Goal: Task Accomplishment & Management: Complete application form

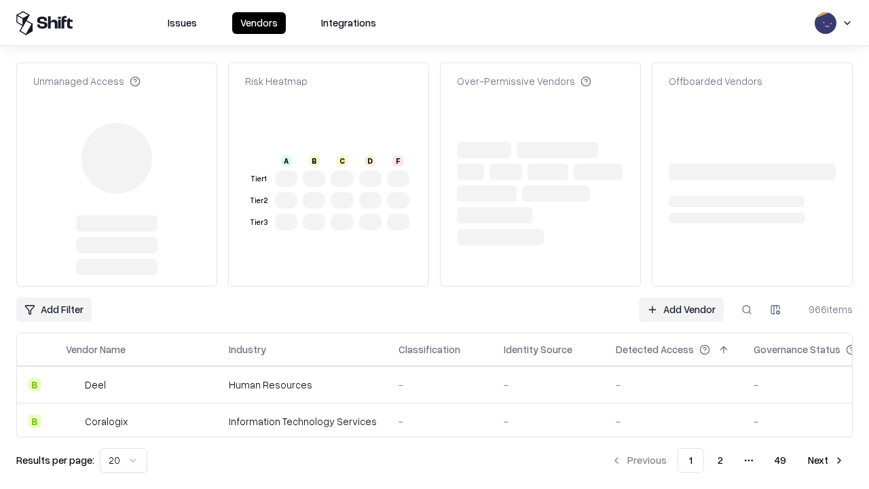
click at [681, 297] on link "Add Vendor" at bounding box center [681, 309] width 85 height 24
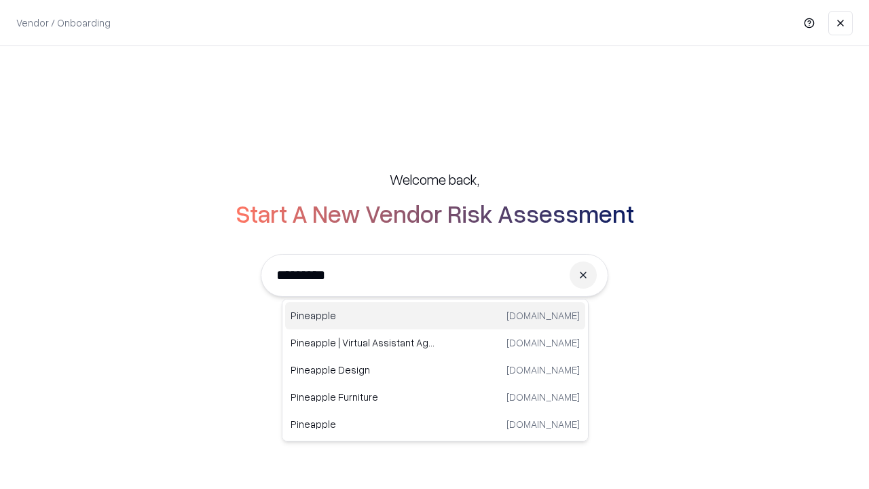
click at [435, 316] on div "Pineapple pineappleenergy.com" at bounding box center [435, 315] width 300 height 27
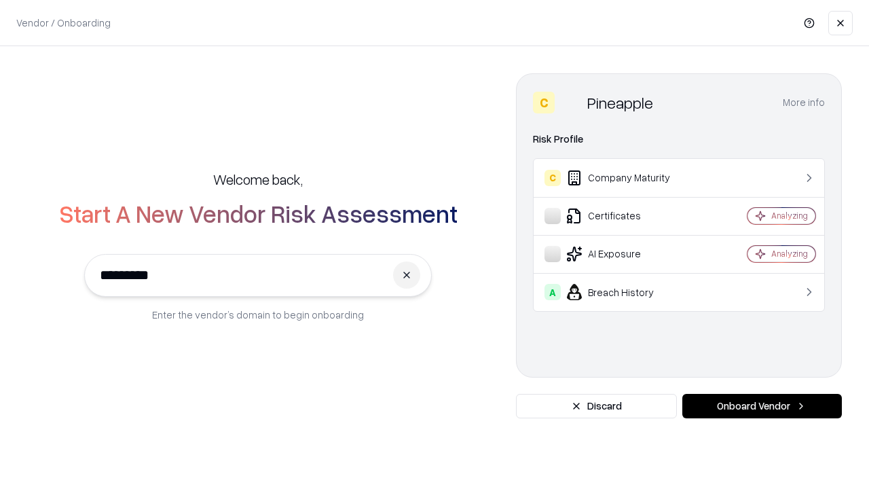
type input "*********"
click at [762, 406] on button "Onboard Vendor" at bounding box center [762, 406] width 160 height 24
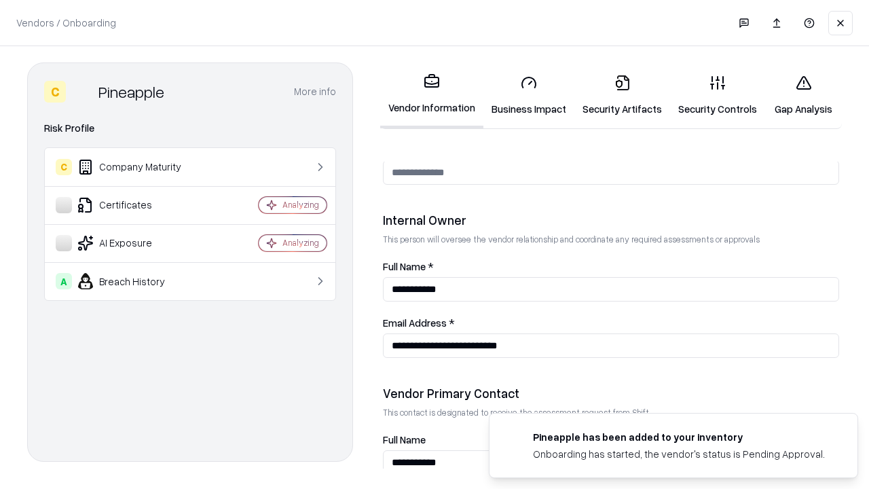
scroll to position [703, 0]
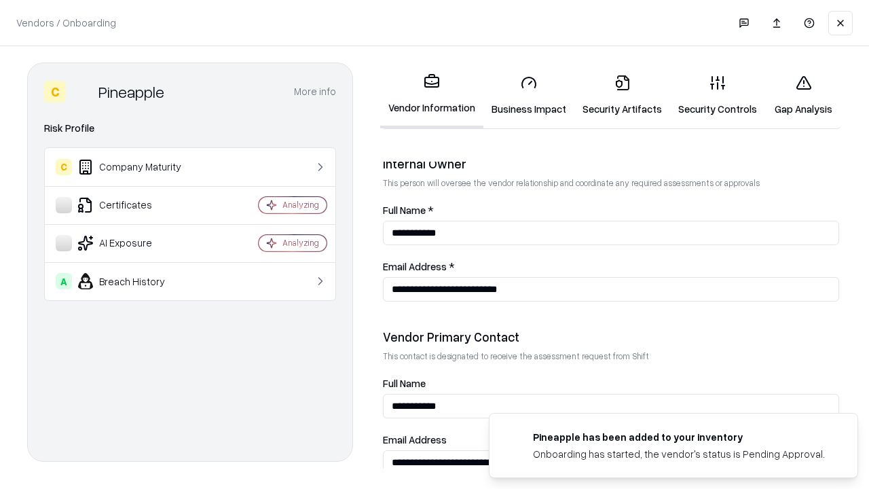
click at [529, 95] on link "Business Impact" at bounding box center [528, 95] width 91 height 63
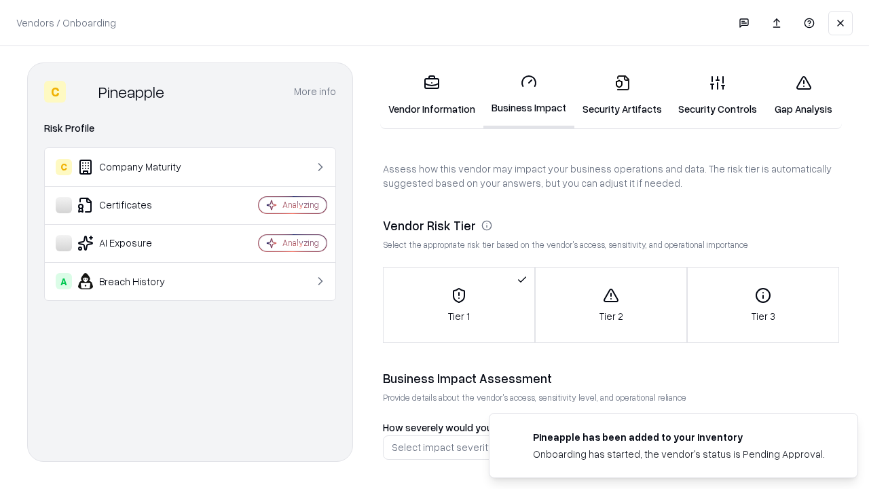
click at [622, 95] on link "Security Artifacts" at bounding box center [622, 95] width 96 height 63
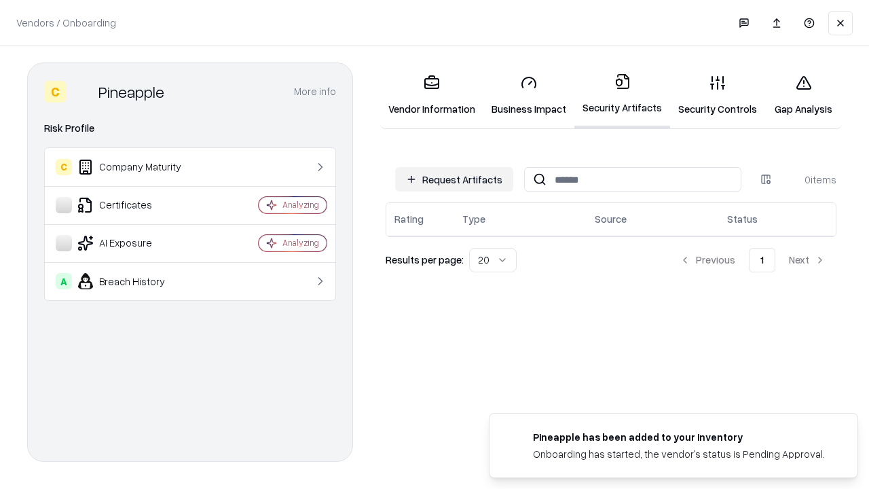
click at [454, 179] on button "Request Artifacts" at bounding box center [454, 179] width 118 height 24
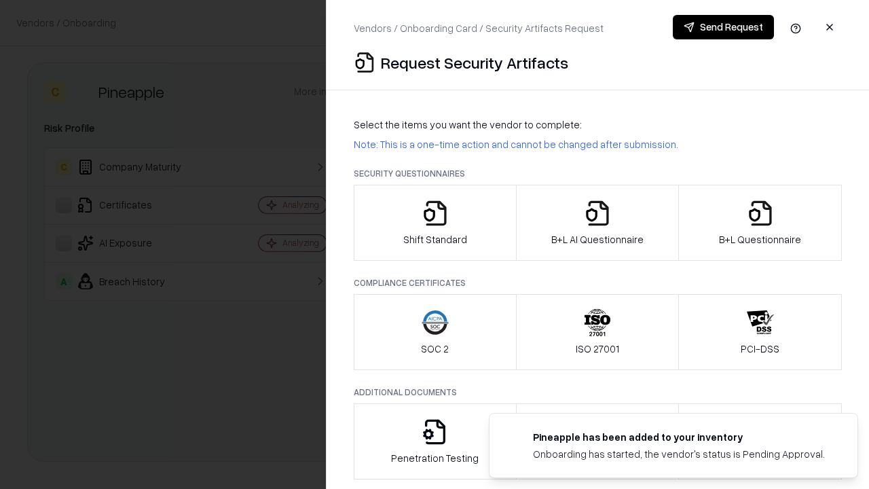
click at [434, 223] on icon "button" at bounding box center [435, 213] width 27 height 27
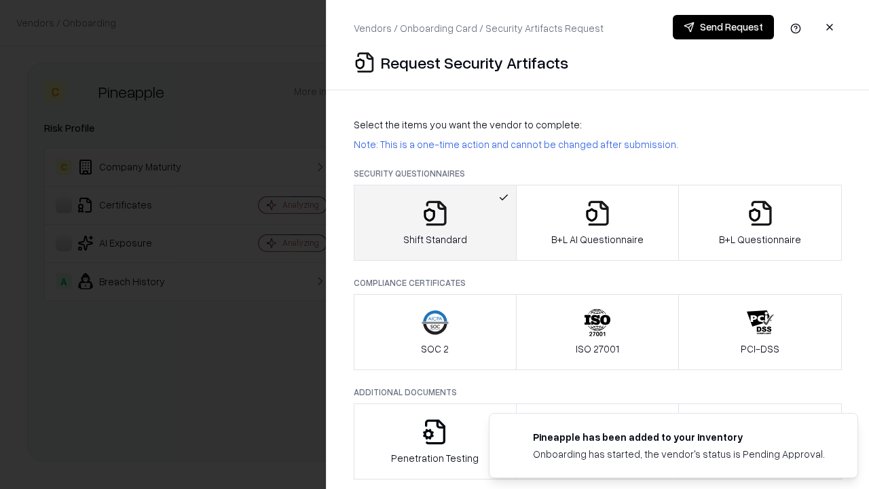
click at [723, 27] on button "Send Request" at bounding box center [723, 27] width 101 height 24
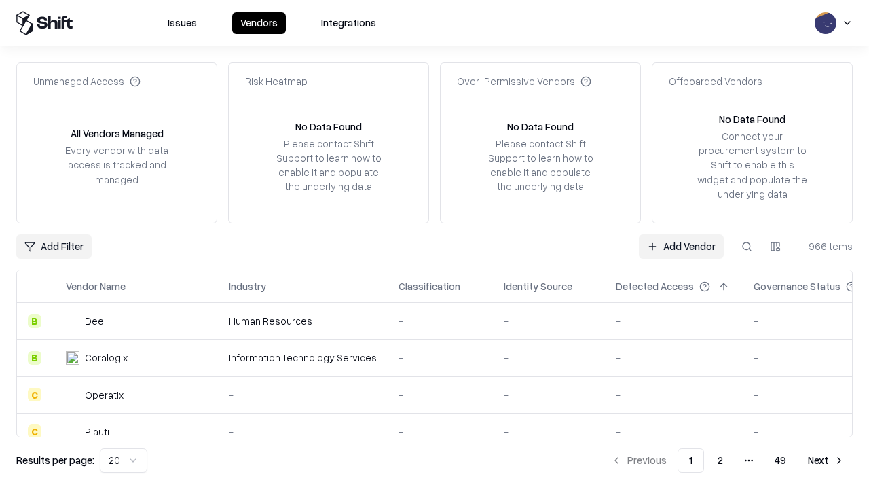
click at [747, 246] on button at bounding box center [746, 246] width 24 height 24
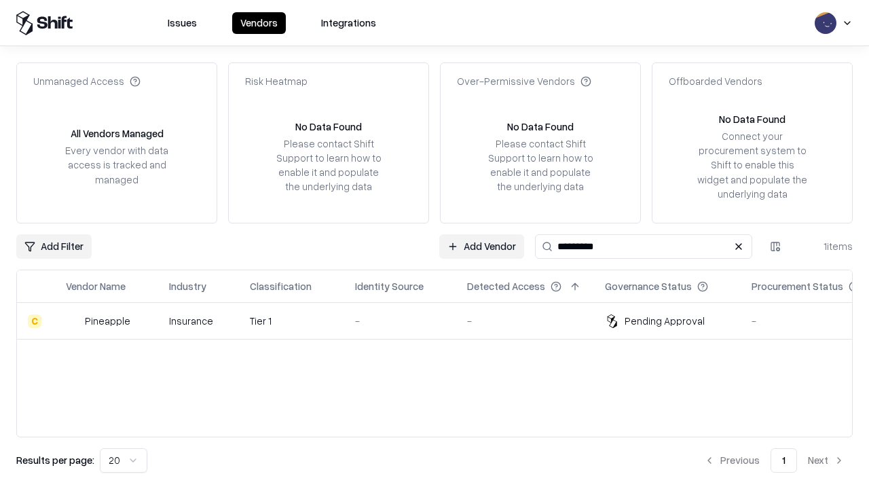
type input "*********"
click at [443, 320] on div "-" at bounding box center [400, 321] width 90 height 14
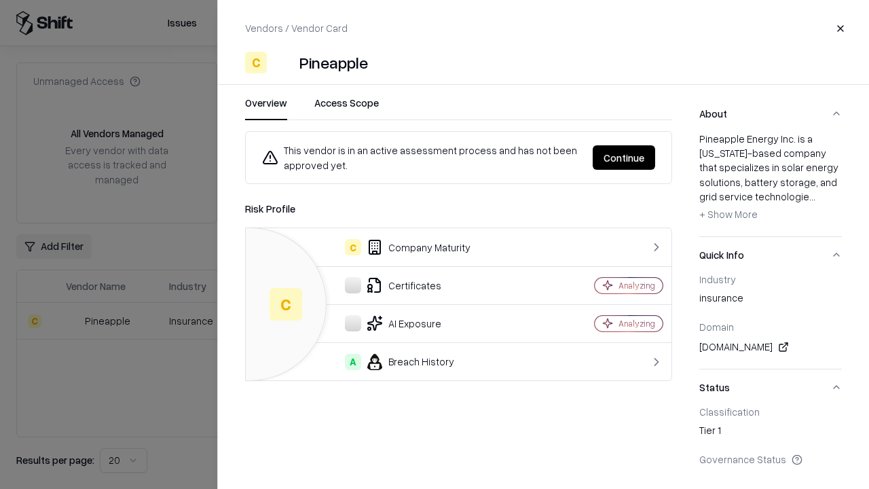
click at [624, 157] on button "Continue" at bounding box center [624, 157] width 62 height 24
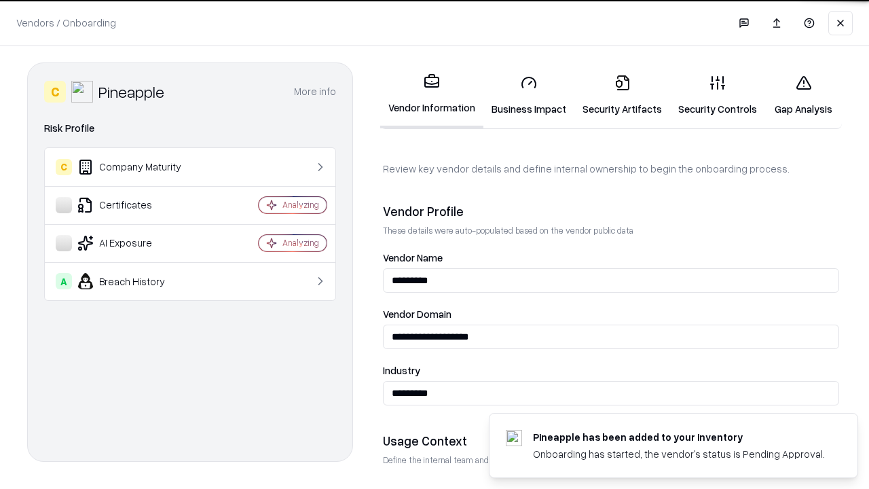
click at [622, 95] on link "Security Artifacts" at bounding box center [622, 95] width 96 height 63
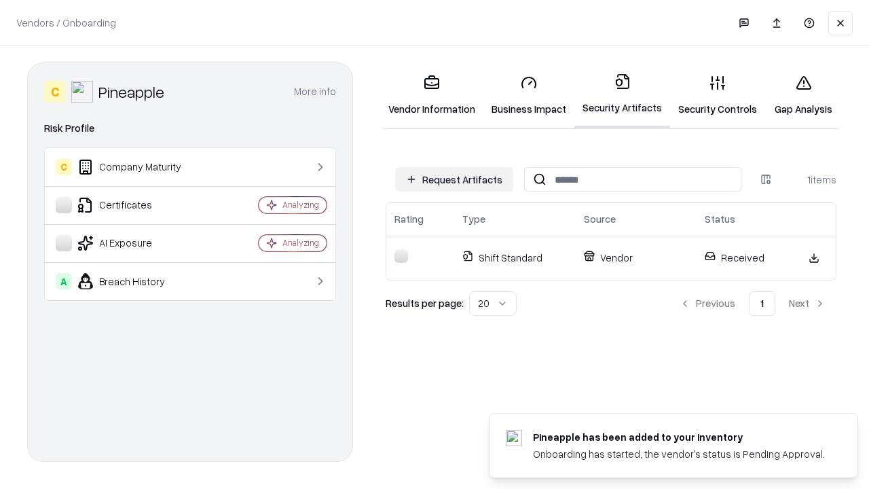
click at [717, 95] on link "Security Controls" at bounding box center [717, 95] width 95 height 63
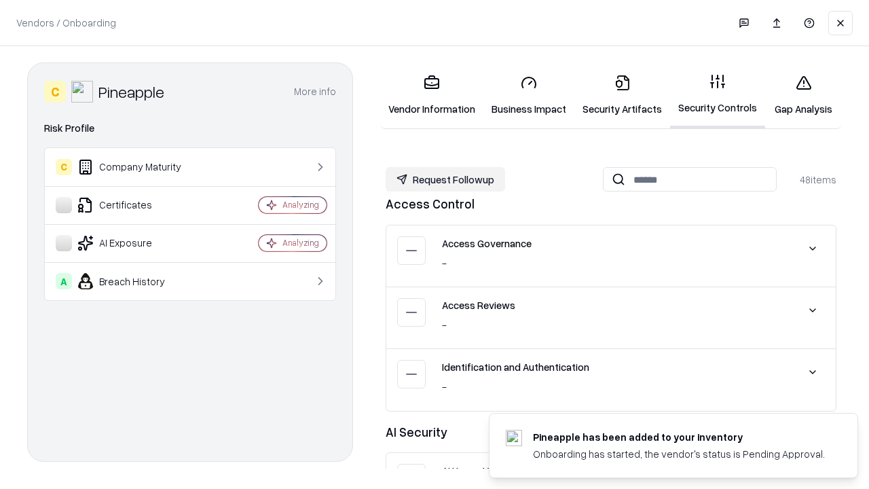
click at [445, 179] on button "Request Followup" at bounding box center [445, 179] width 119 height 24
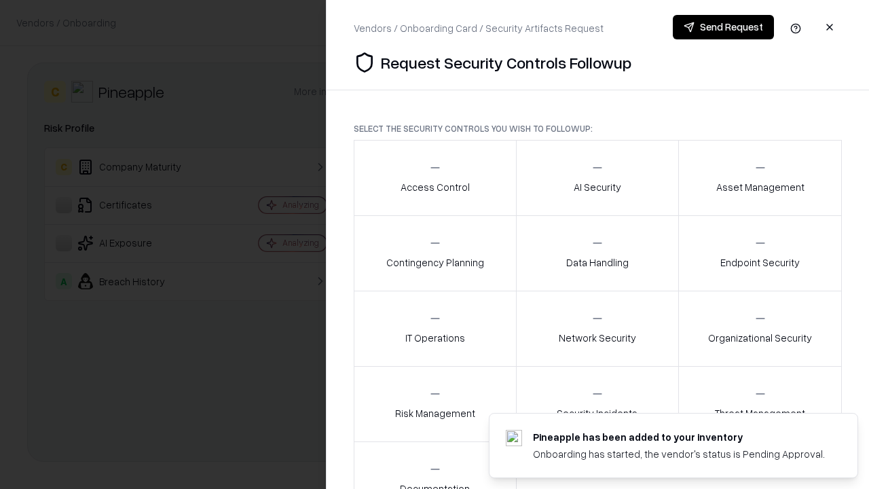
click at [434, 178] on div "Access Control" at bounding box center [434, 177] width 69 height 33
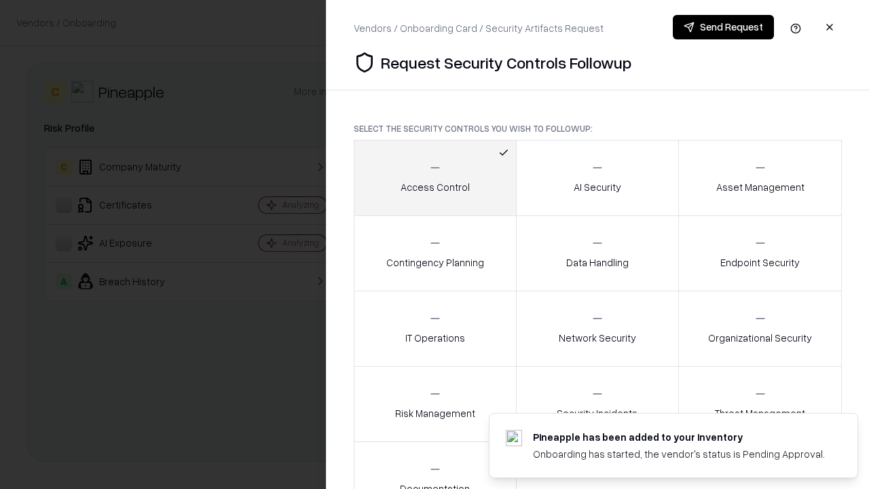
click at [723, 27] on button "Send Request" at bounding box center [723, 27] width 101 height 24
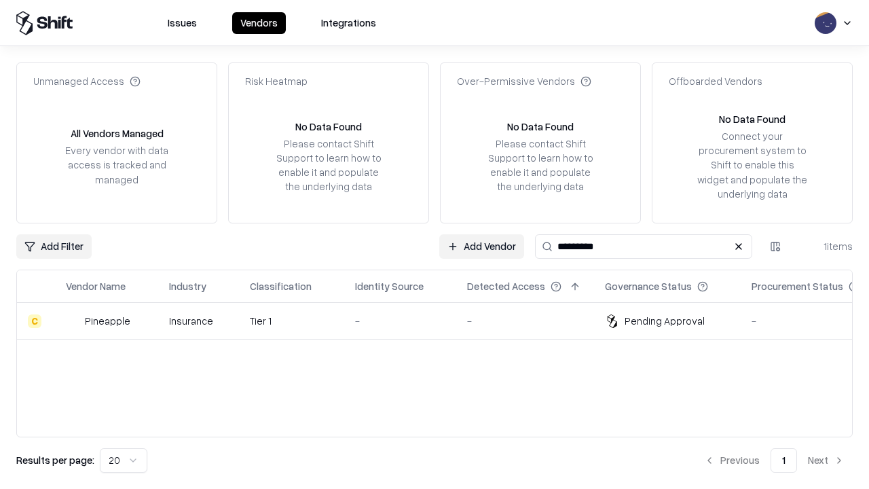
type input "*********"
click at [443, 320] on div "-" at bounding box center [400, 321] width 90 height 14
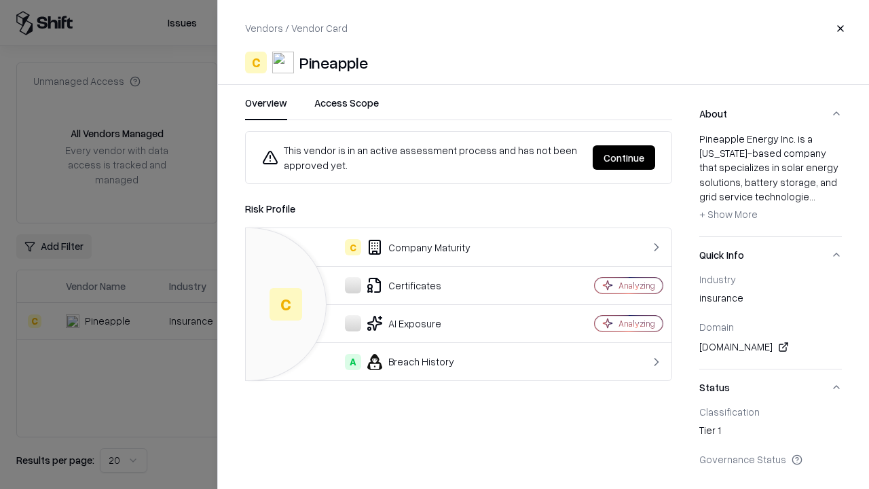
click at [624, 157] on button "Continue" at bounding box center [624, 157] width 62 height 24
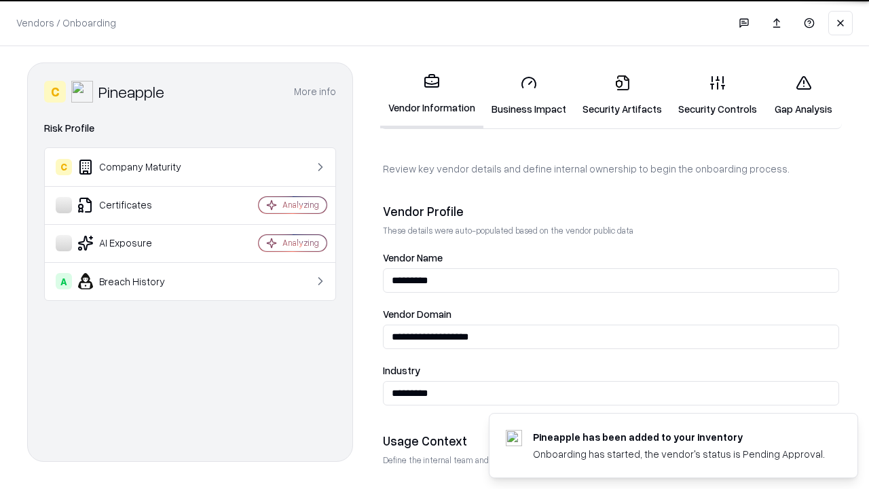
click at [803, 95] on link "Gap Analysis" at bounding box center [803, 95] width 77 height 63
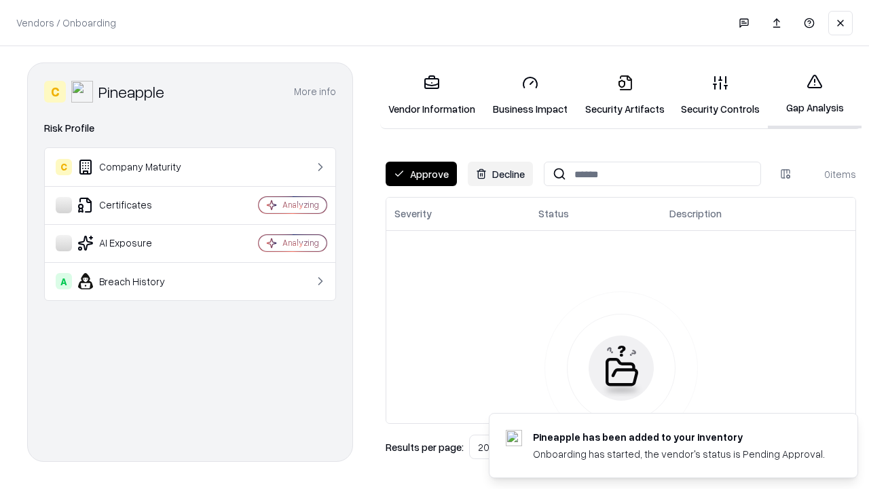
click at [421, 174] on button "Approve" at bounding box center [421, 174] width 71 height 24
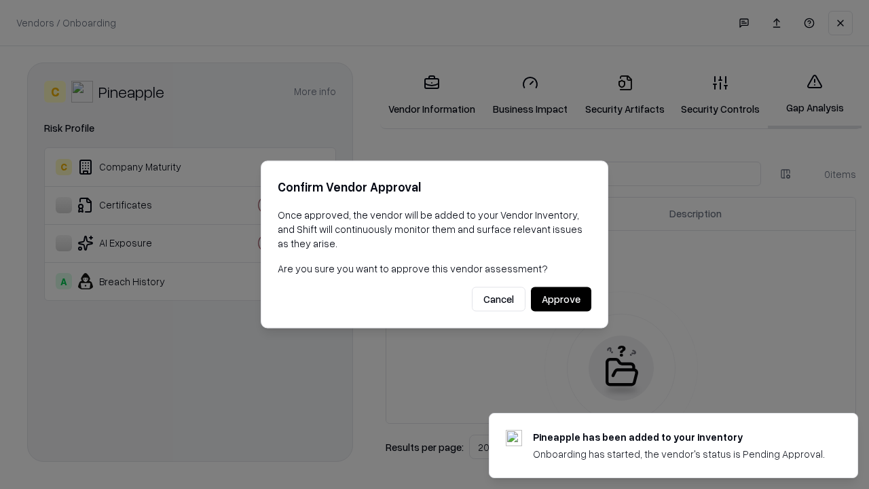
click at [561, 299] on button "Approve" at bounding box center [561, 299] width 60 height 24
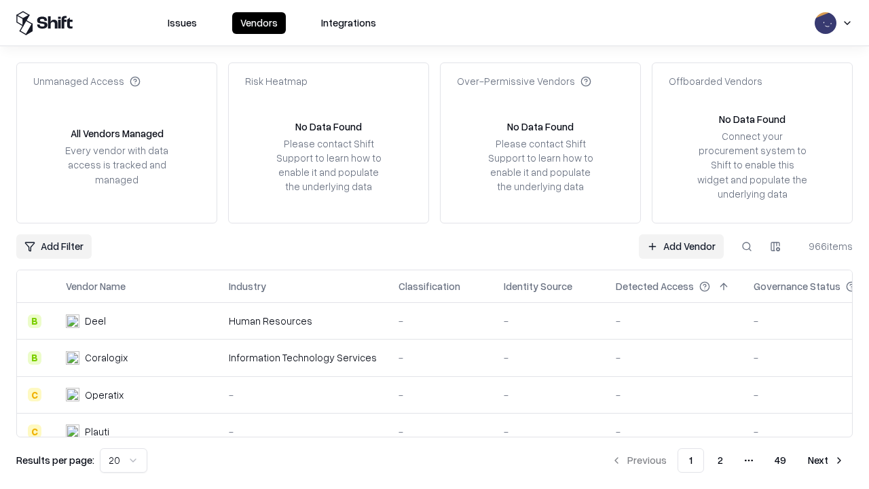
type input "*********"
click at [681, 246] on link "Add Vendor" at bounding box center [681, 246] width 85 height 24
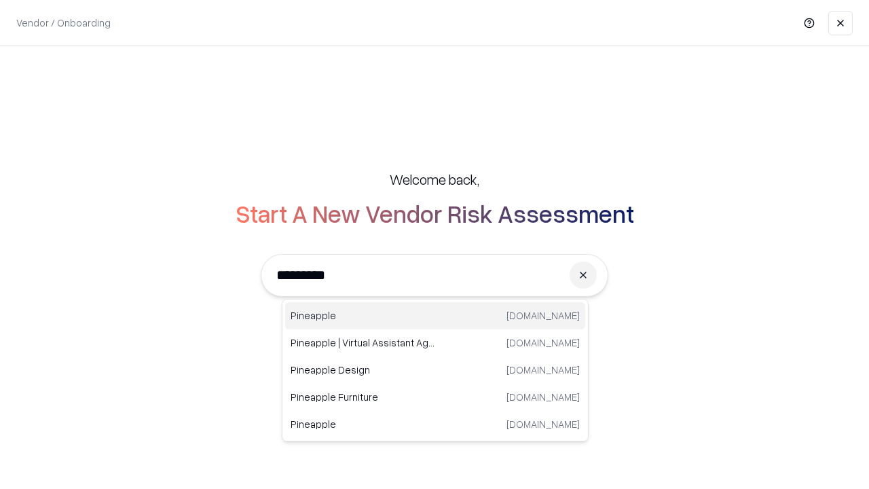
click at [435, 316] on div "Pineapple pineappleenergy.com" at bounding box center [435, 315] width 300 height 27
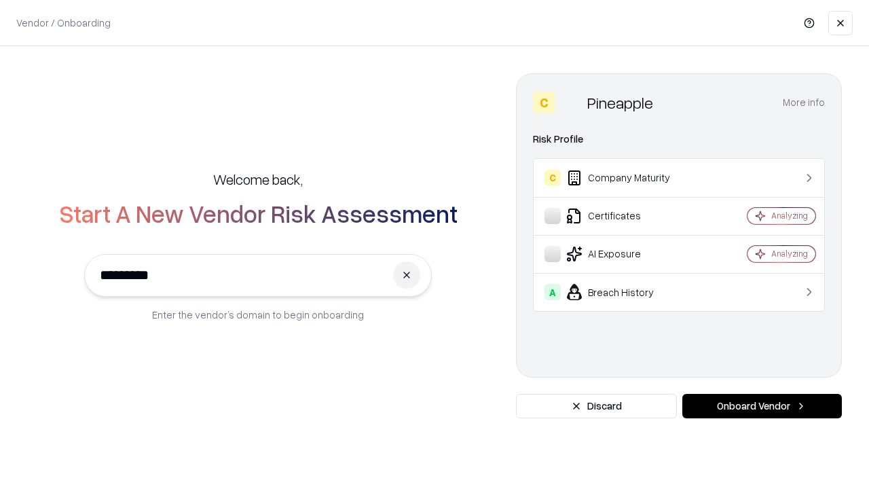
type input "*********"
click at [762, 406] on button "Onboard Vendor" at bounding box center [762, 406] width 160 height 24
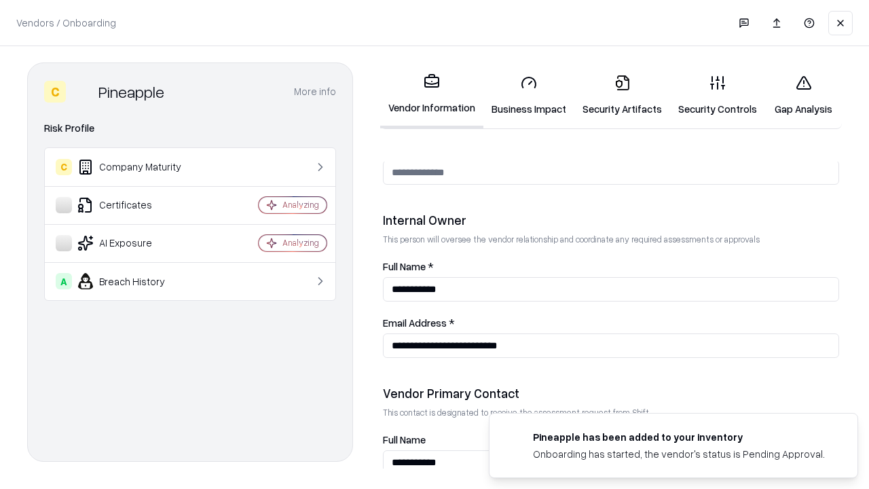
scroll to position [703, 0]
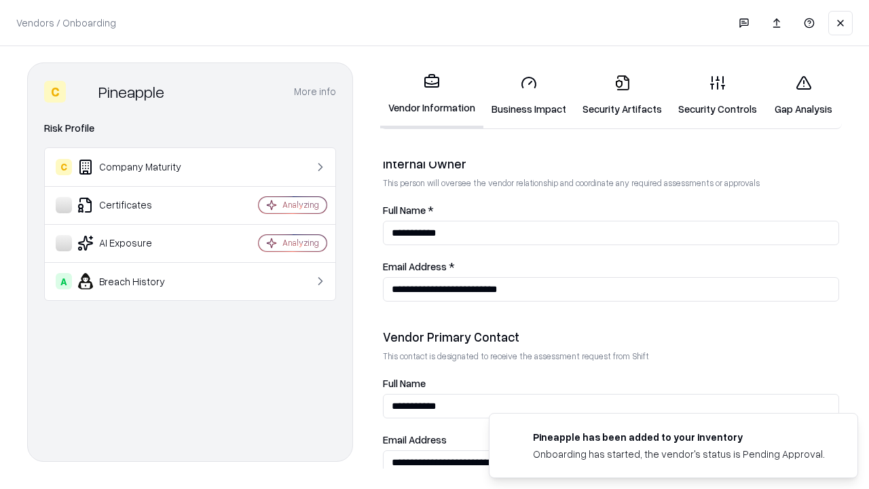
click at [803, 95] on link "Gap Analysis" at bounding box center [803, 95] width 77 height 63
